Goal: Task Accomplishment & Management: Complete application form

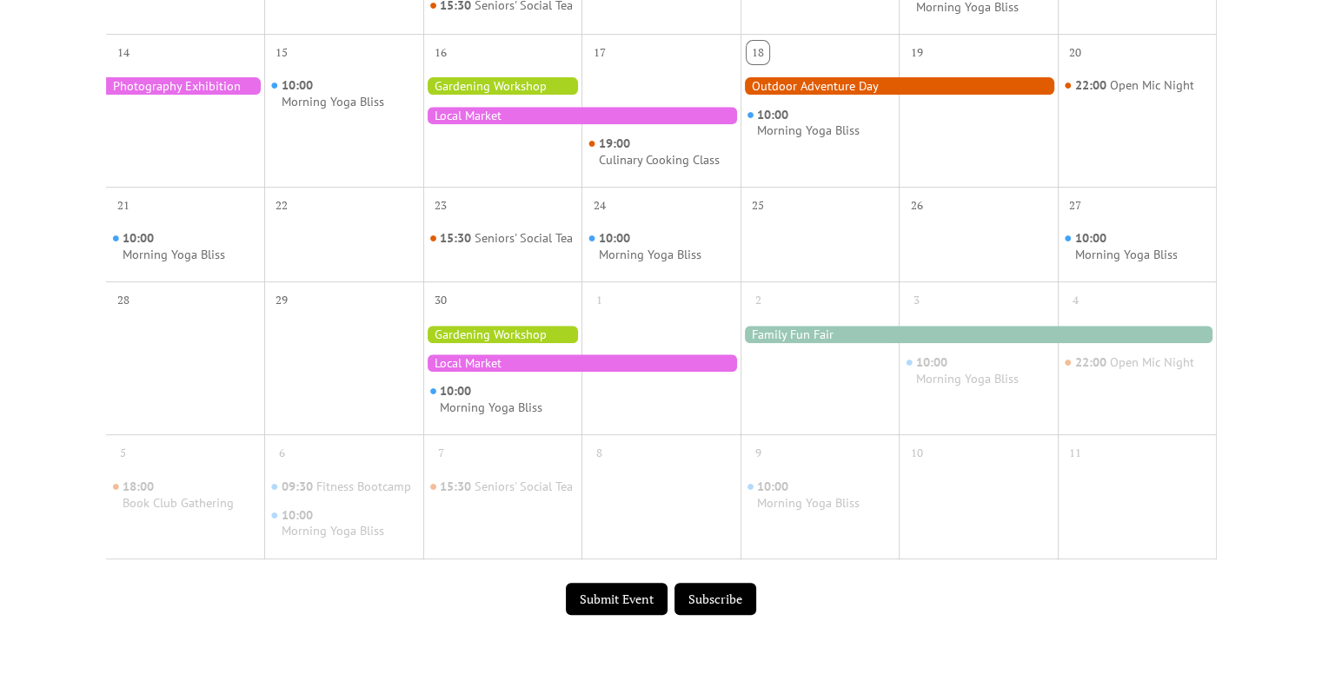
scroll to position [869, 0]
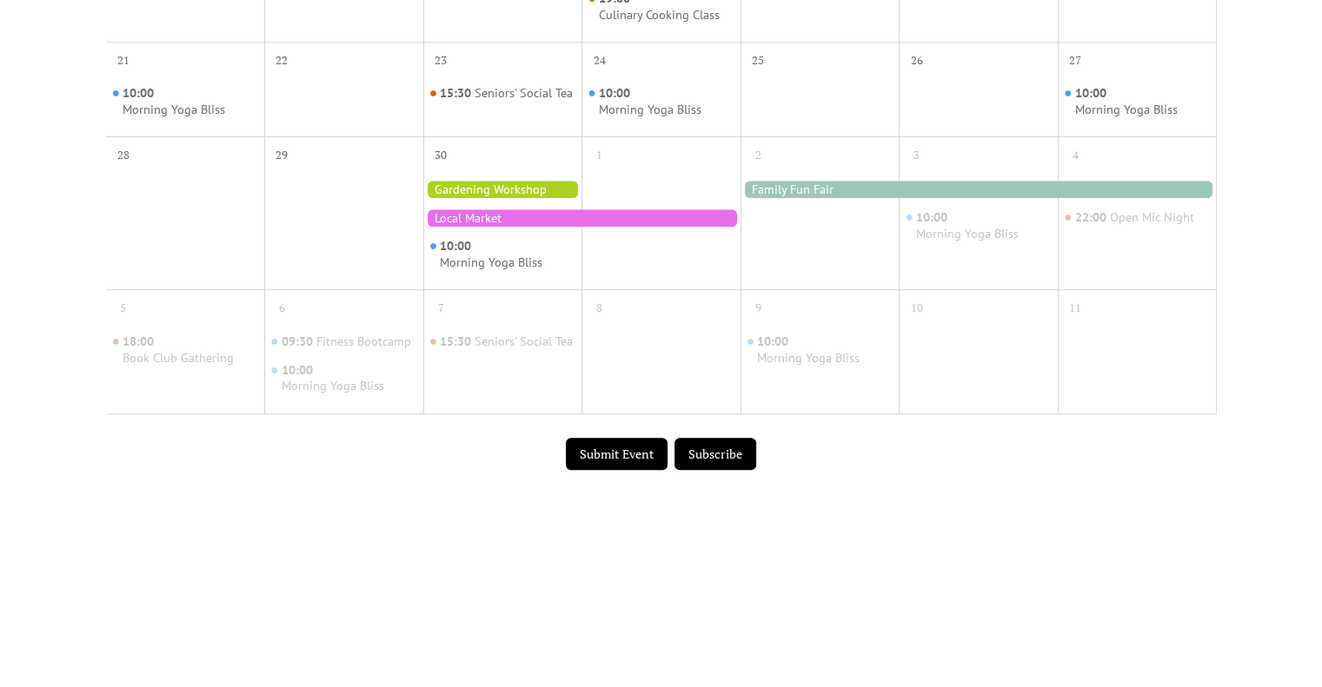
click at [611, 466] on button "Submit Event" at bounding box center [617, 454] width 102 height 33
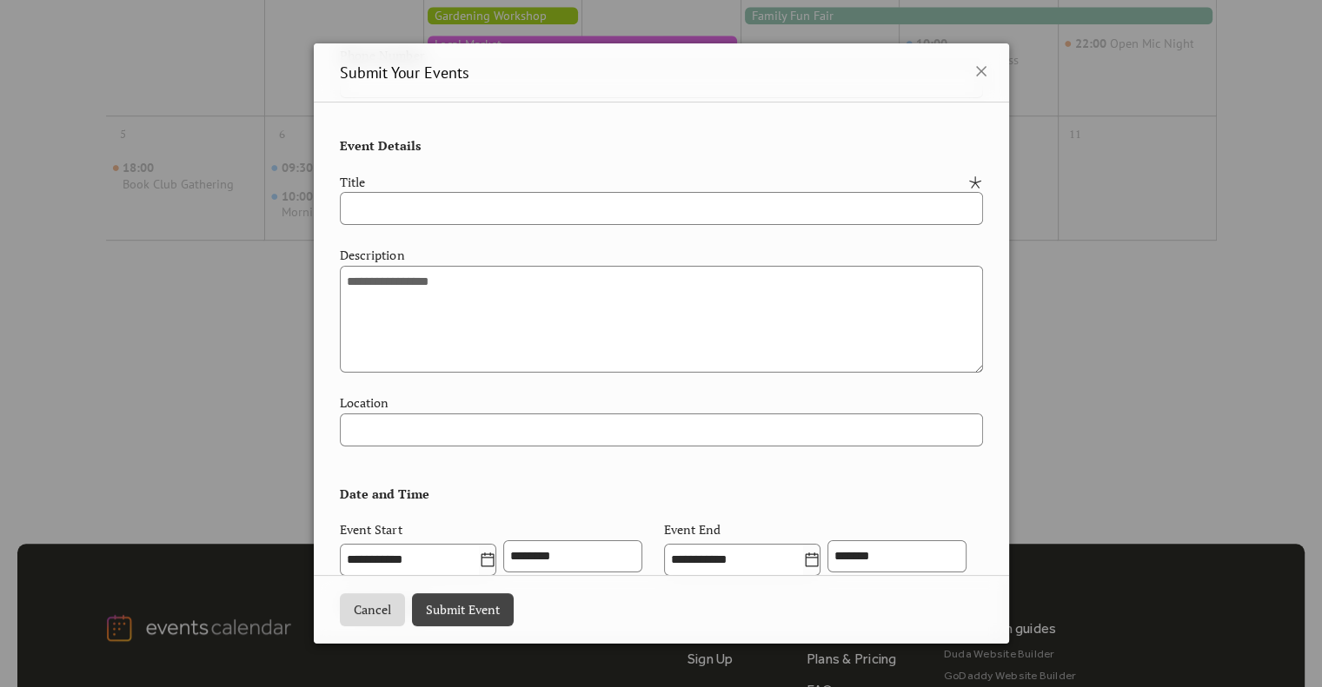
scroll to position [619, 0]
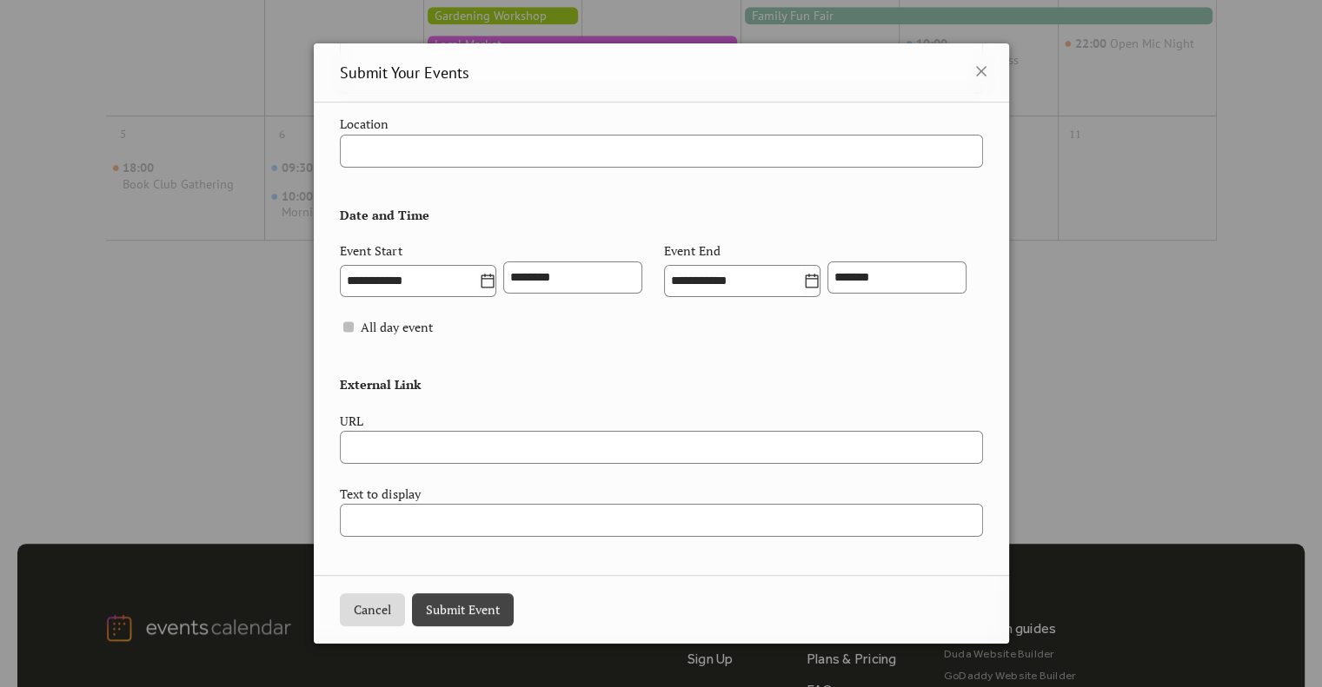
click at [368, 611] on button "Cancel" at bounding box center [372, 610] width 65 height 33
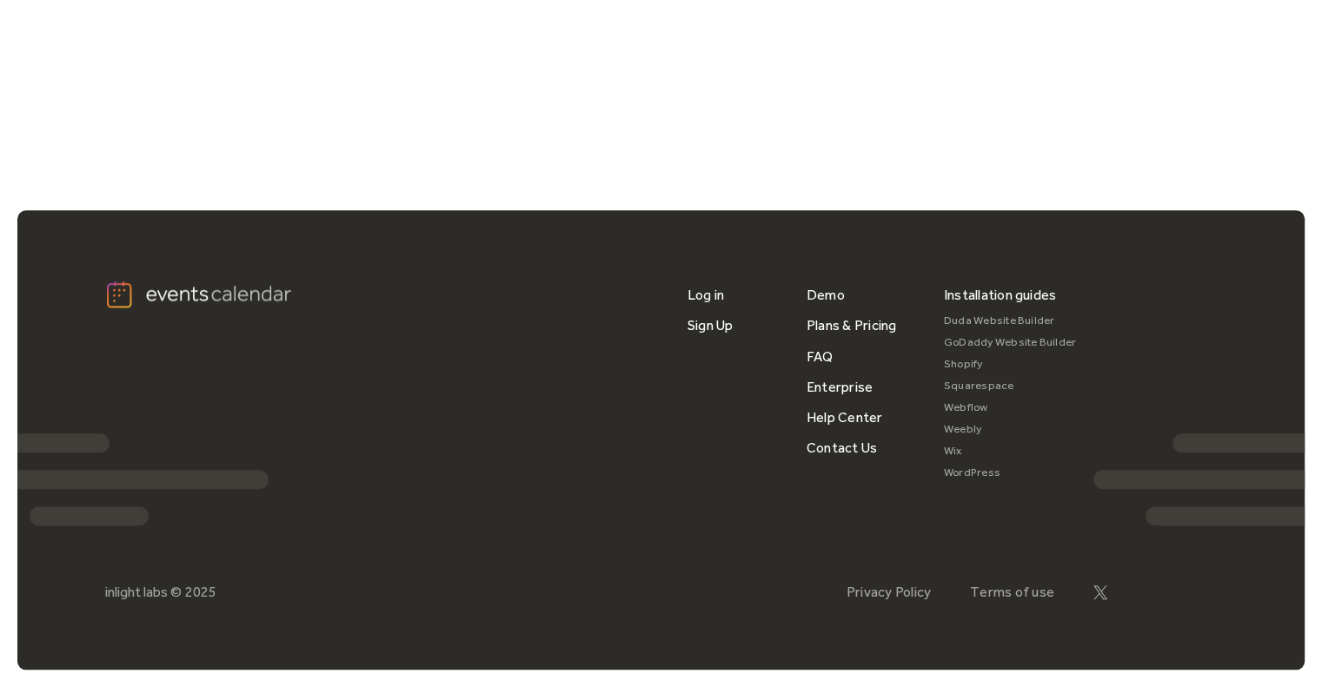
scroll to position [1391, 0]
click at [825, 290] on link "Demo" at bounding box center [826, 295] width 38 height 30
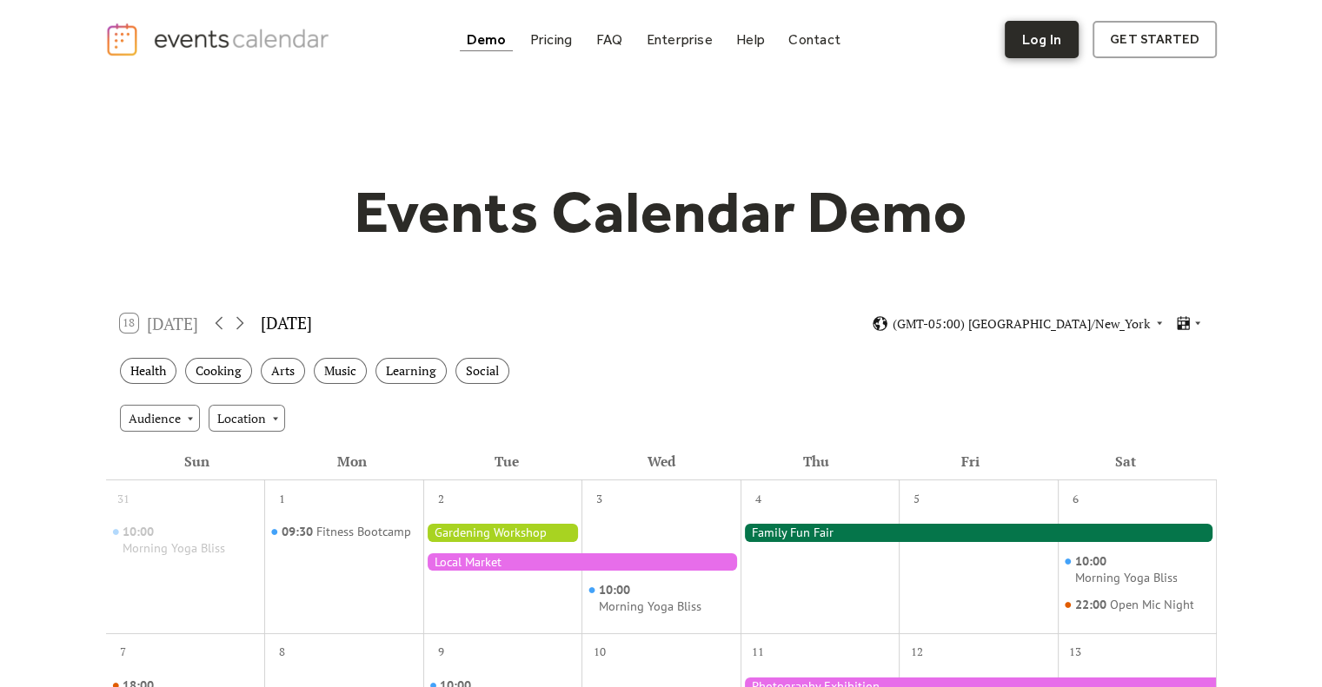
click at [1048, 35] on link "Log In" at bounding box center [1042, 39] width 74 height 37
